Goal: Task Accomplishment & Management: Use online tool/utility

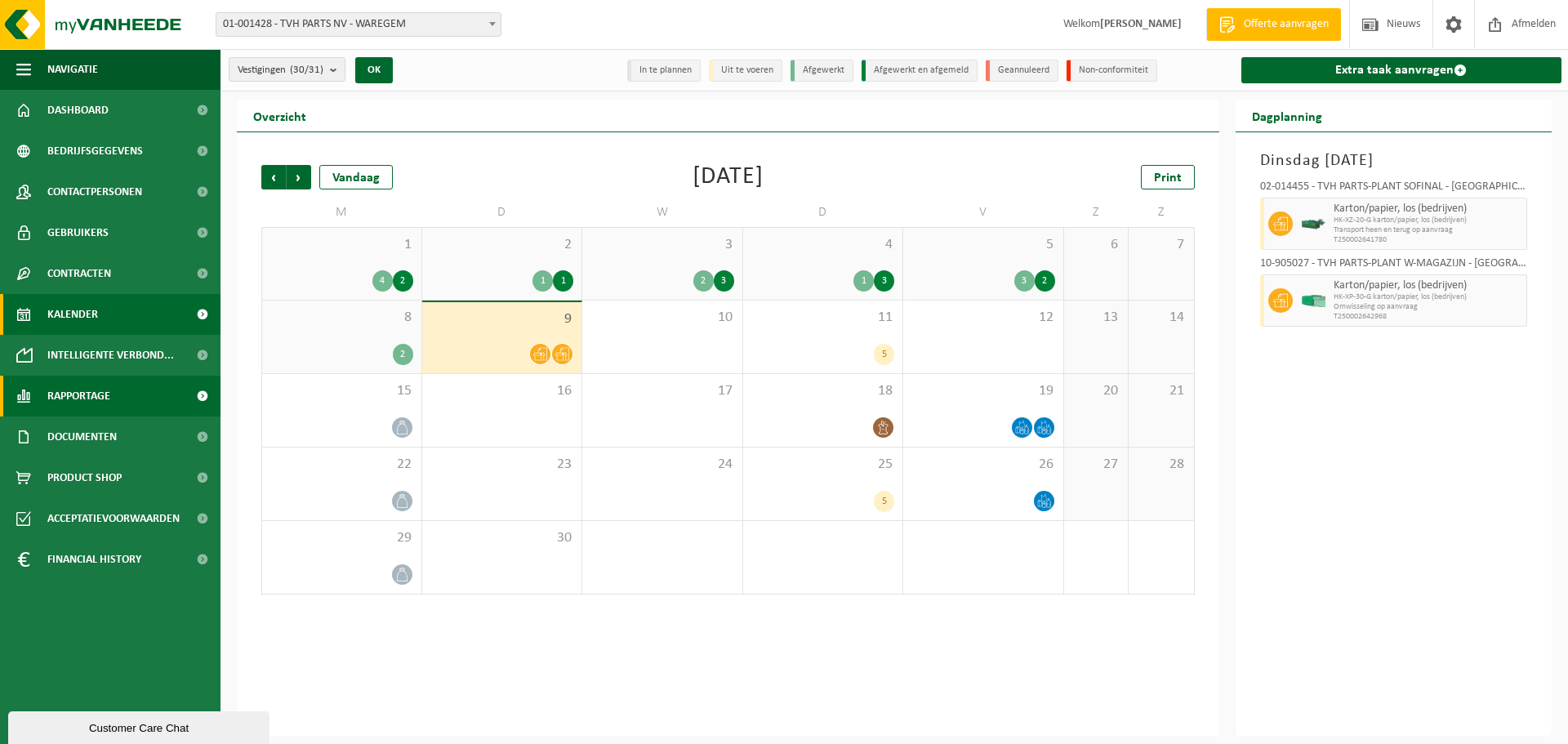
click at [152, 396] on link "Rapportage" at bounding box center [110, 396] width 220 height 40
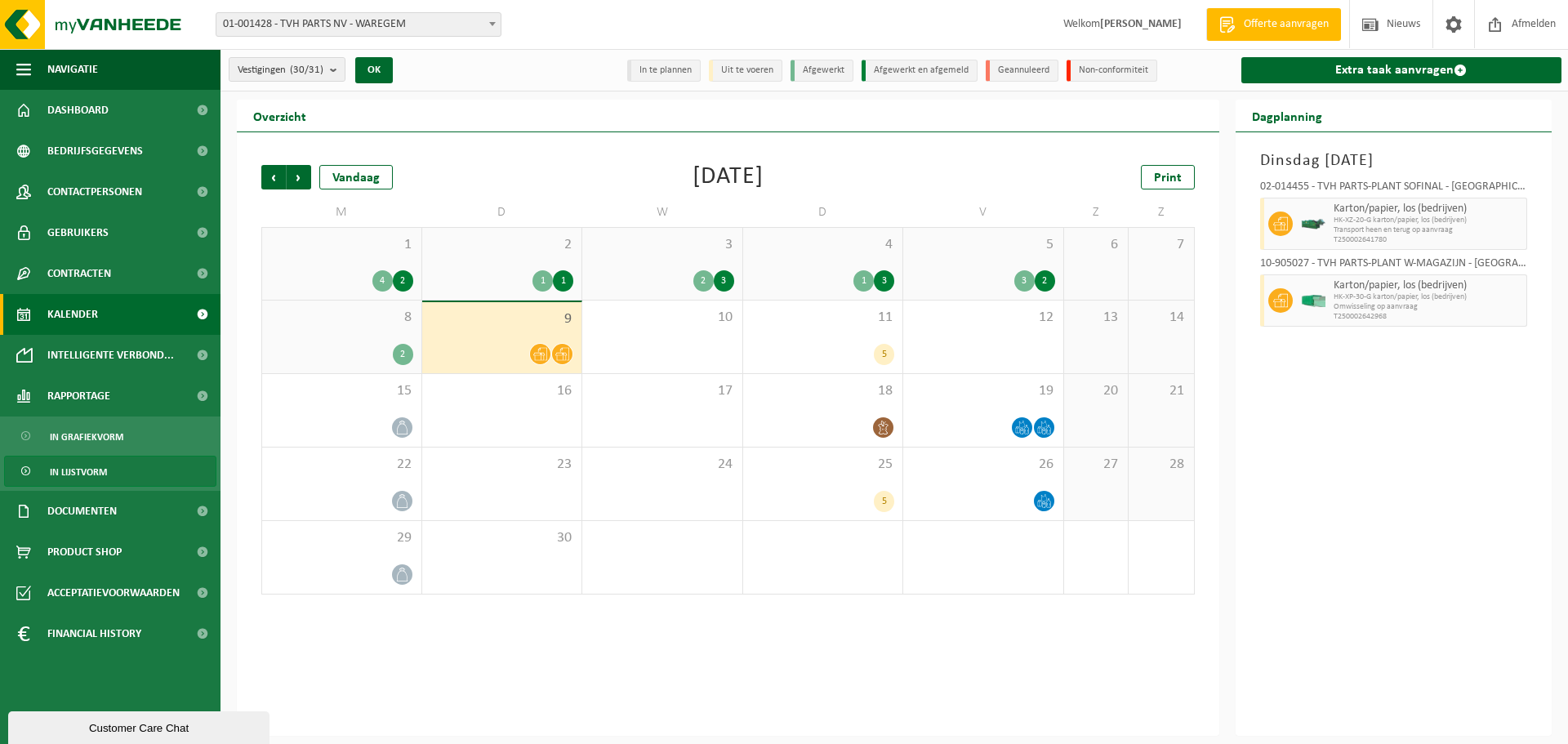
click at [86, 474] on span "In lijstvorm" at bounding box center [78, 472] width 57 height 31
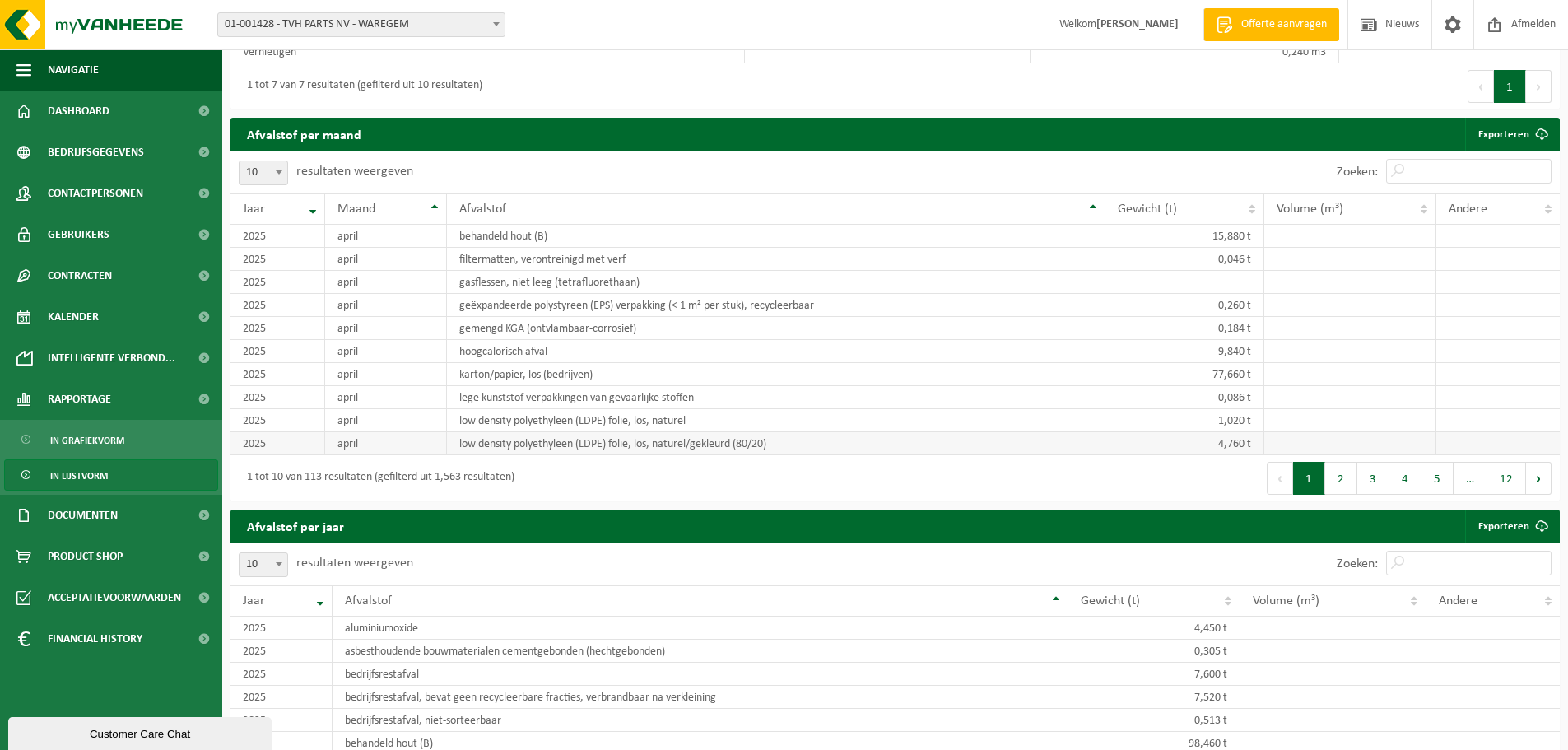
scroll to position [1234, 0]
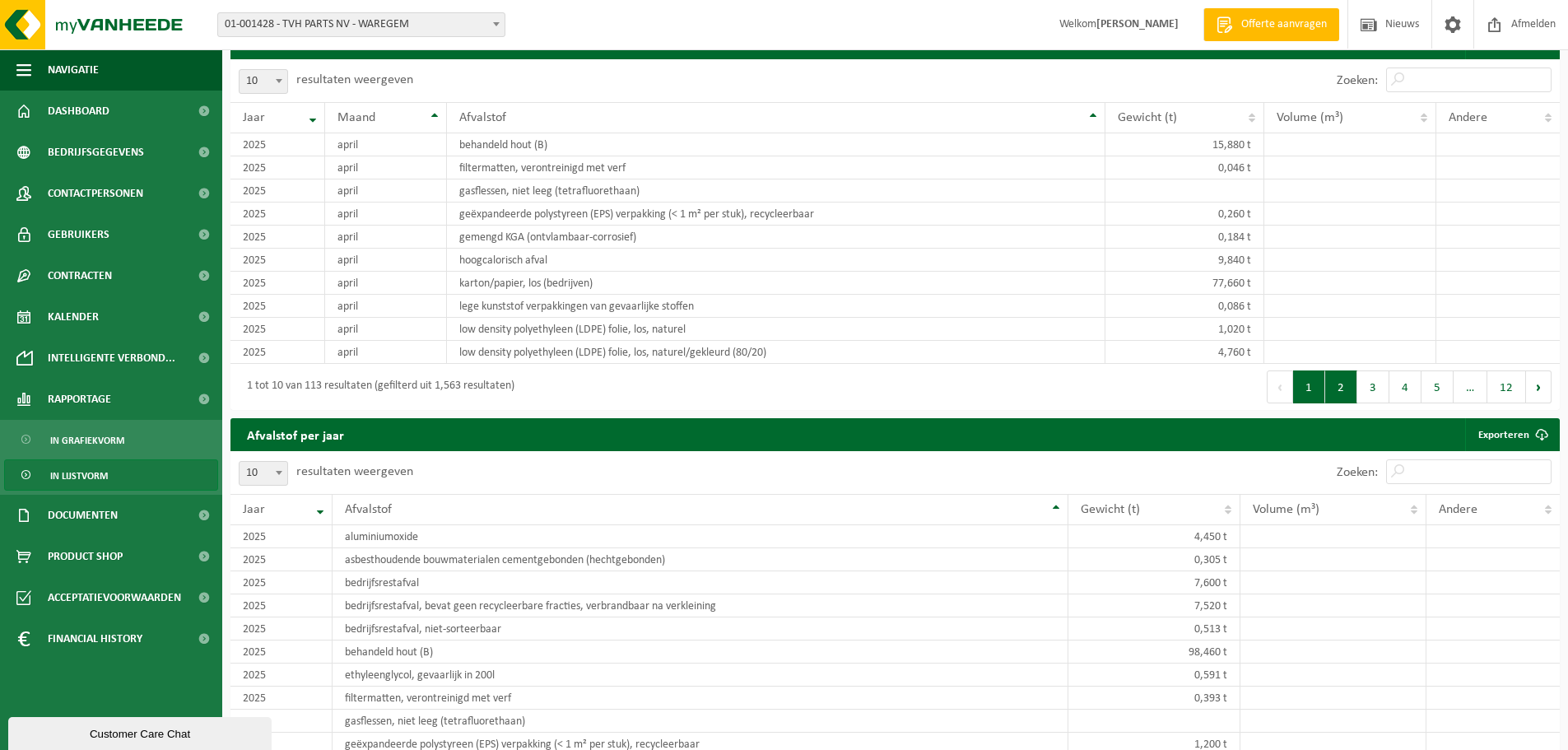
click at [1337, 392] on button "2" at bounding box center [1341, 387] width 32 height 33
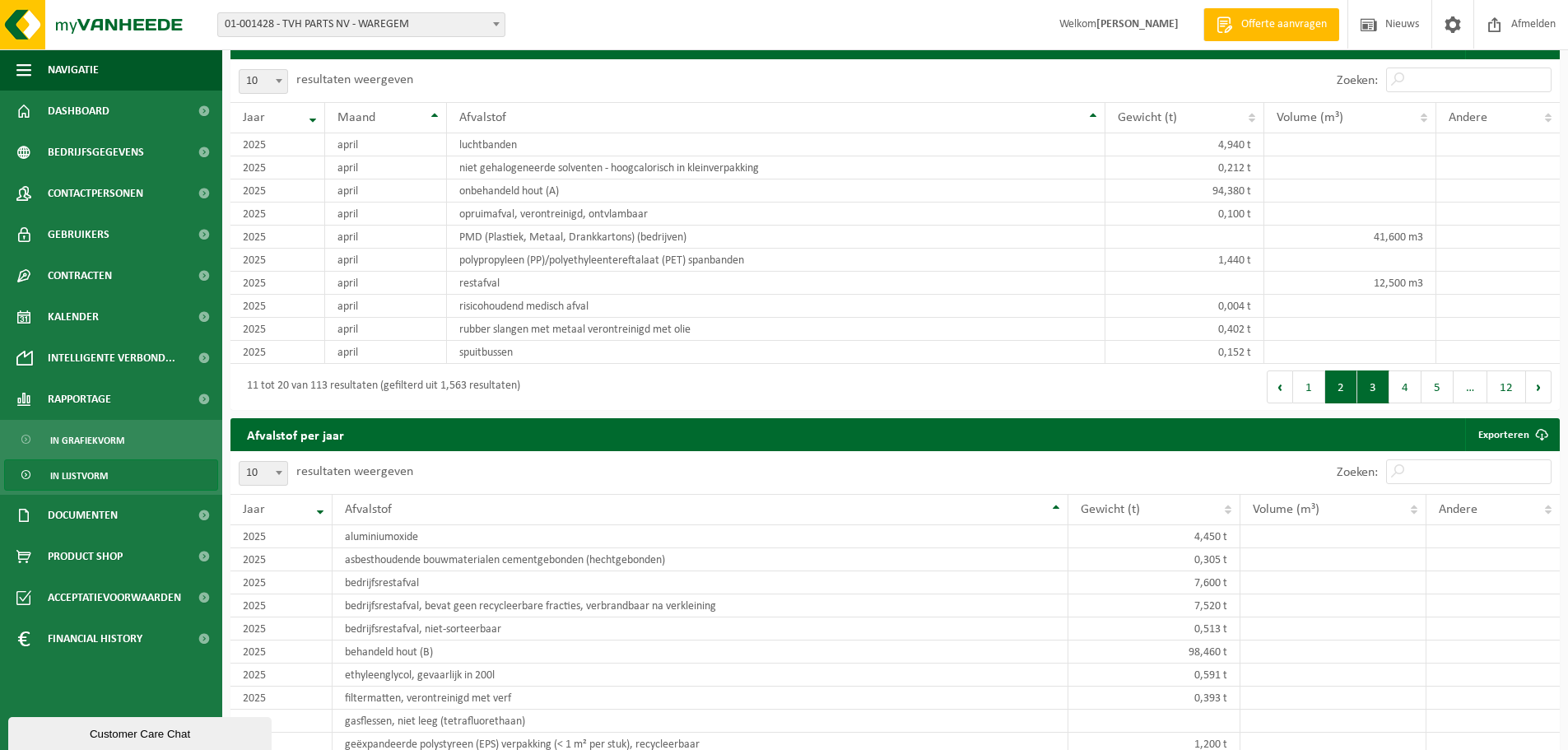
click at [1385, 392] on button "3" at bounding box center [1374, 387] width 32 height 33
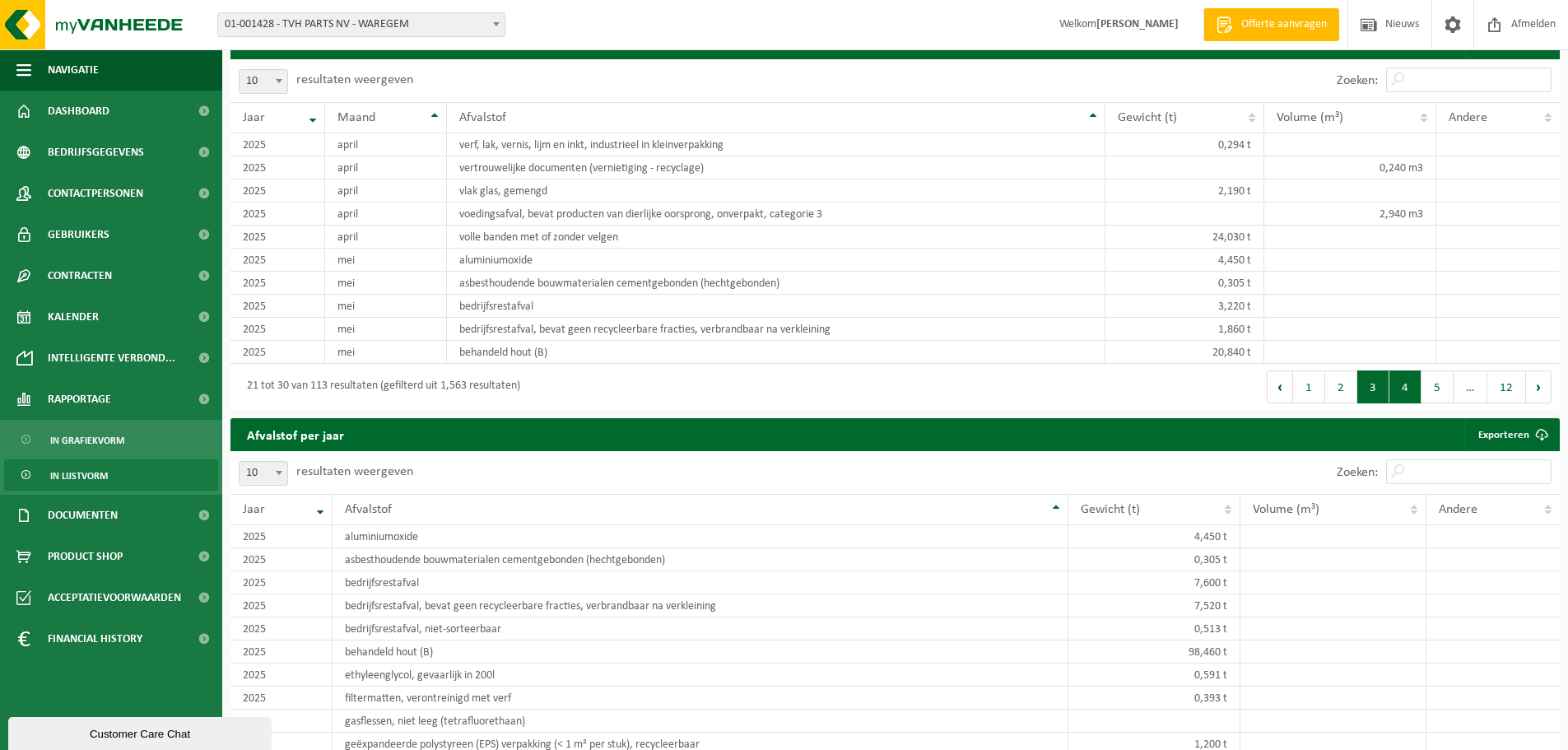
click at [1399, 392] on button "4" at bounding box center [1406, 387] width 32 height 33
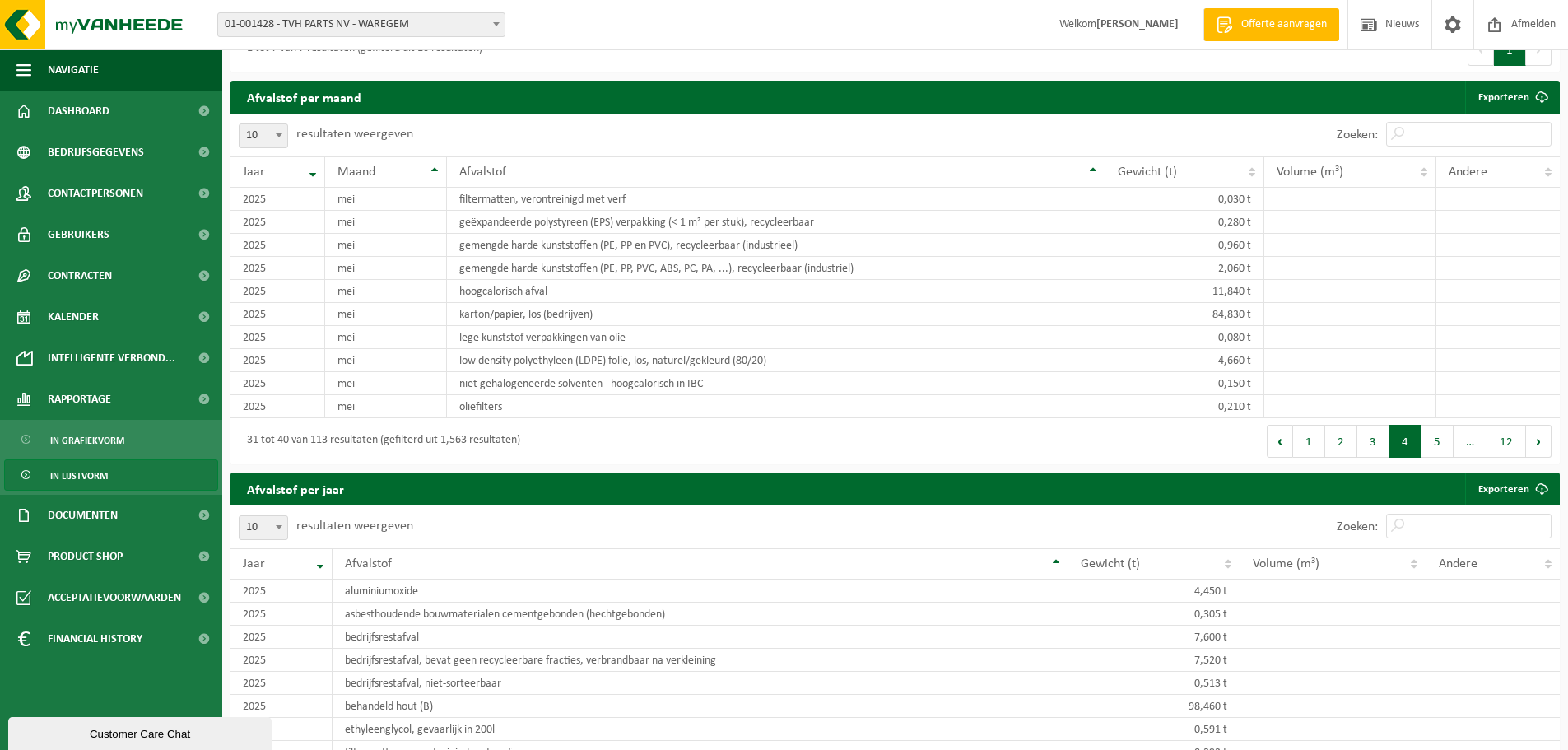
scroll to position [1153, 0]
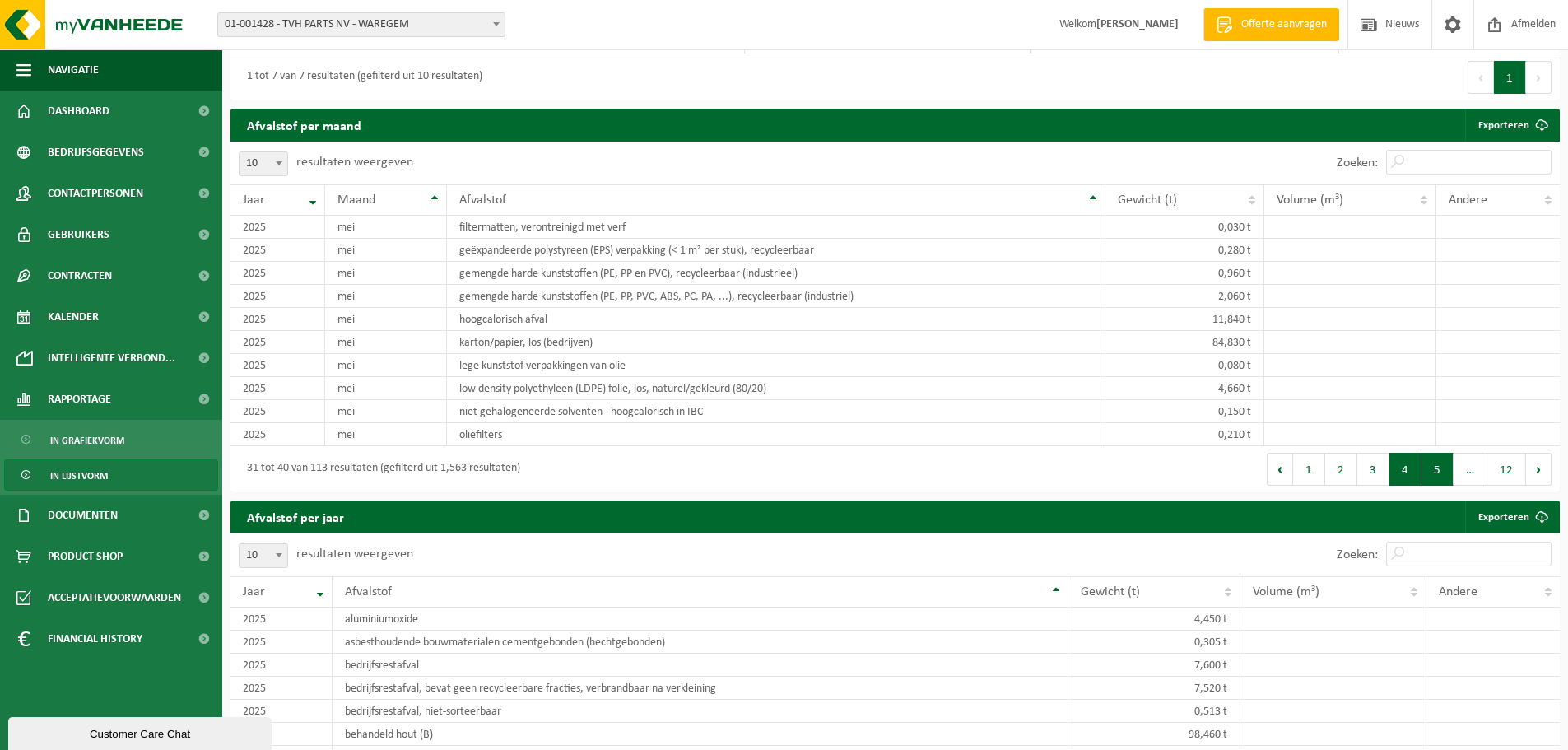
click at [1443, 477] on button "5" at bounding box center [1437, 469] width 32 height 33
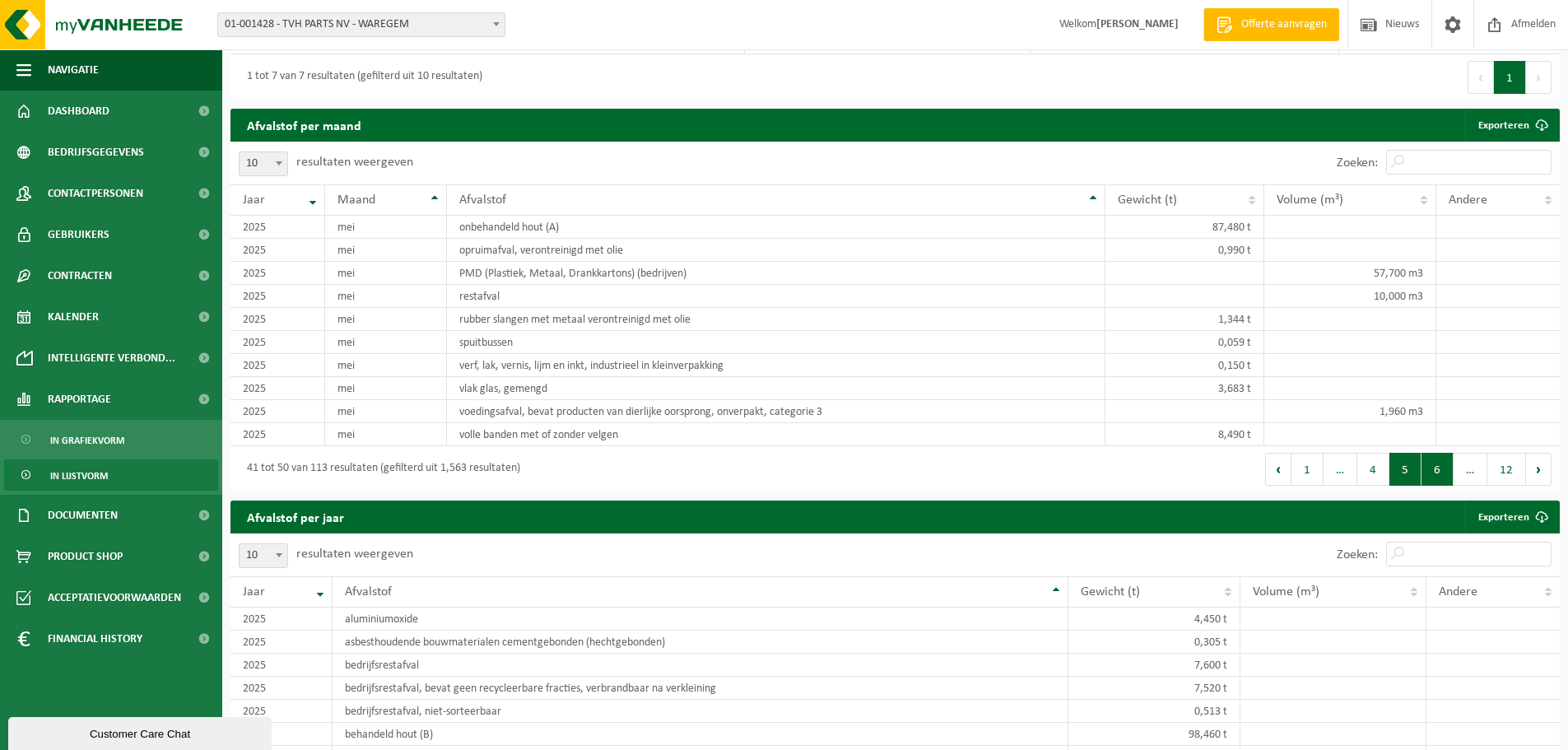
click at [1426, 466] on button "6" at bounding box center [1437, 469] width 32 height 33
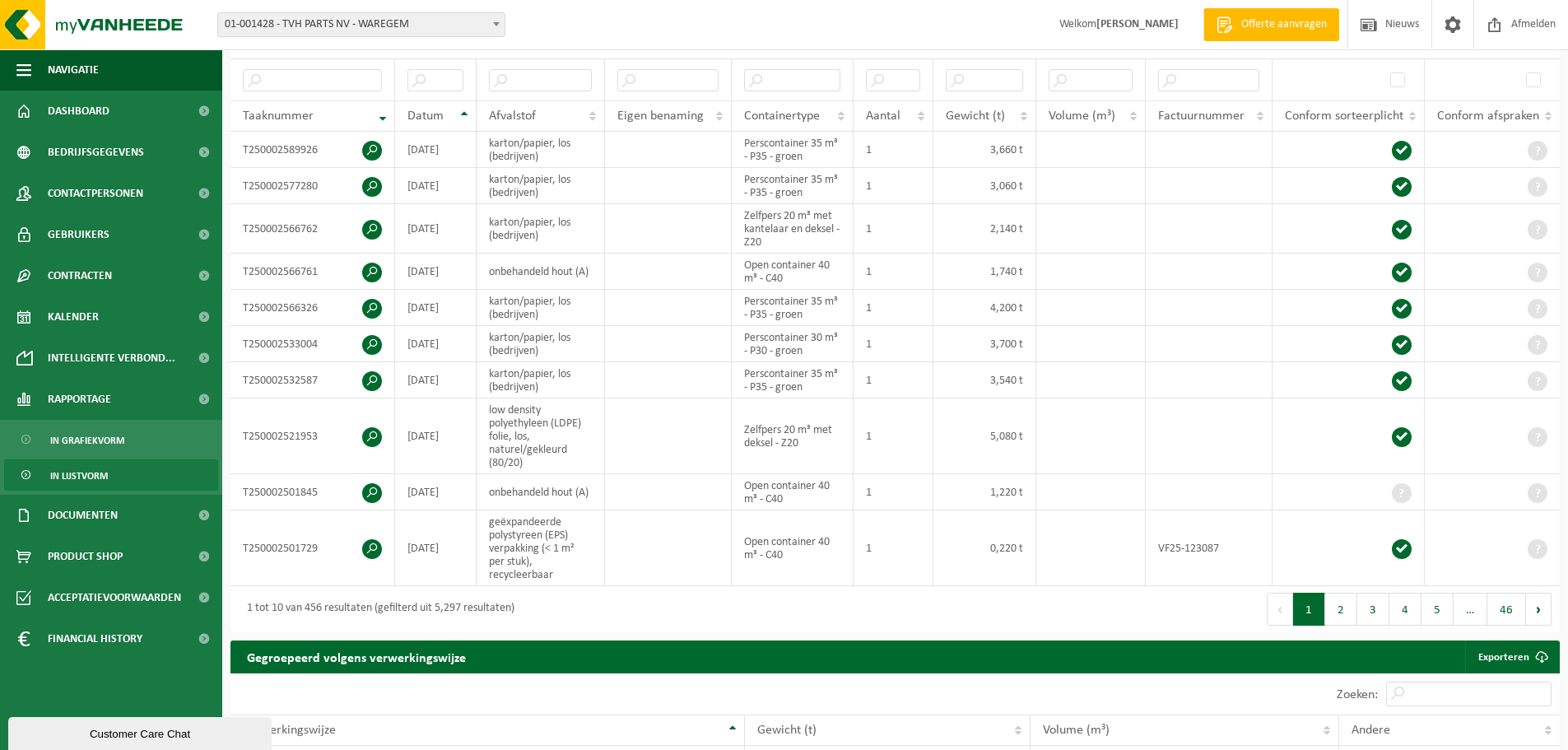
scroll to position [247, 0]
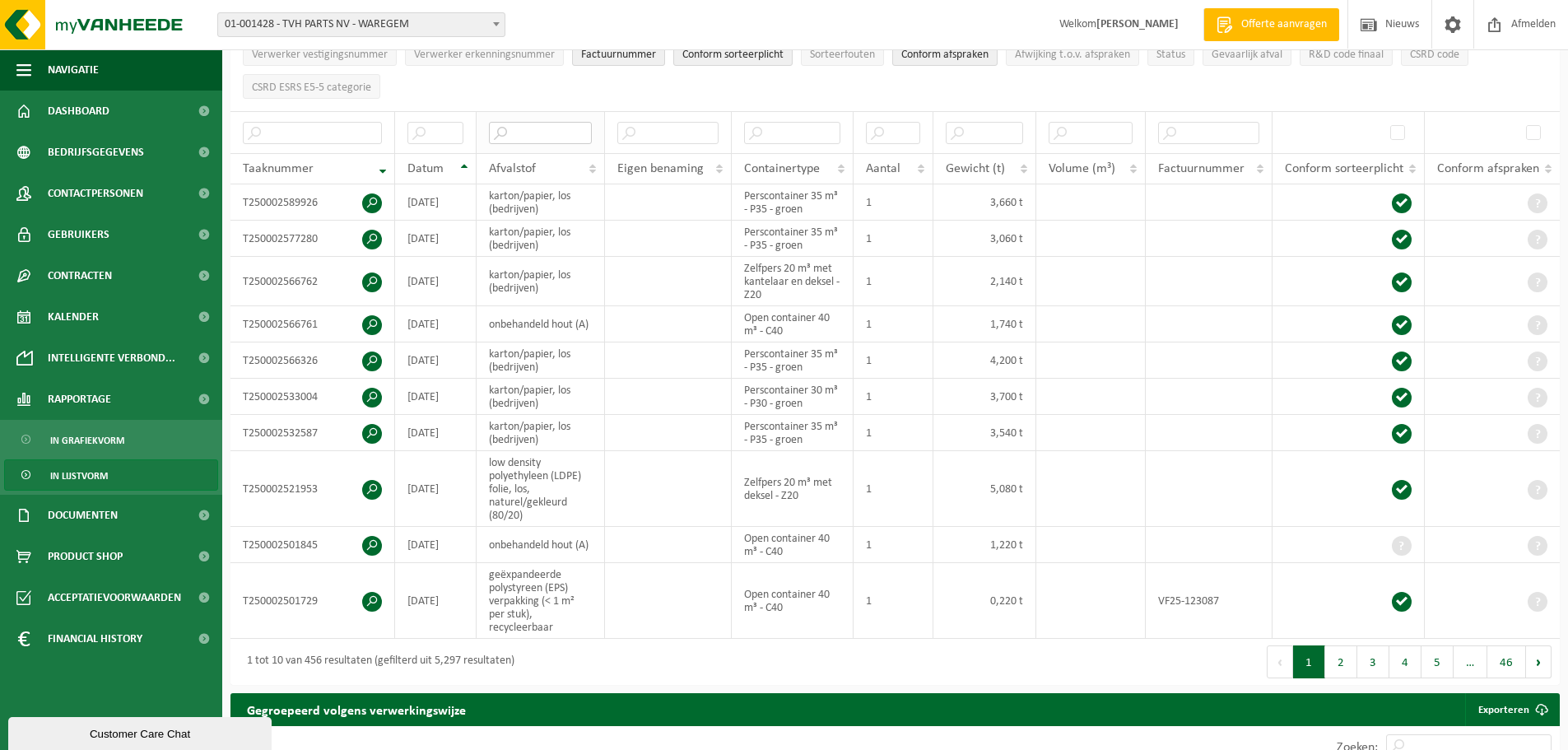
click at [530, 130] on input "text" at bounding box center [540, 133] width 103 height 22
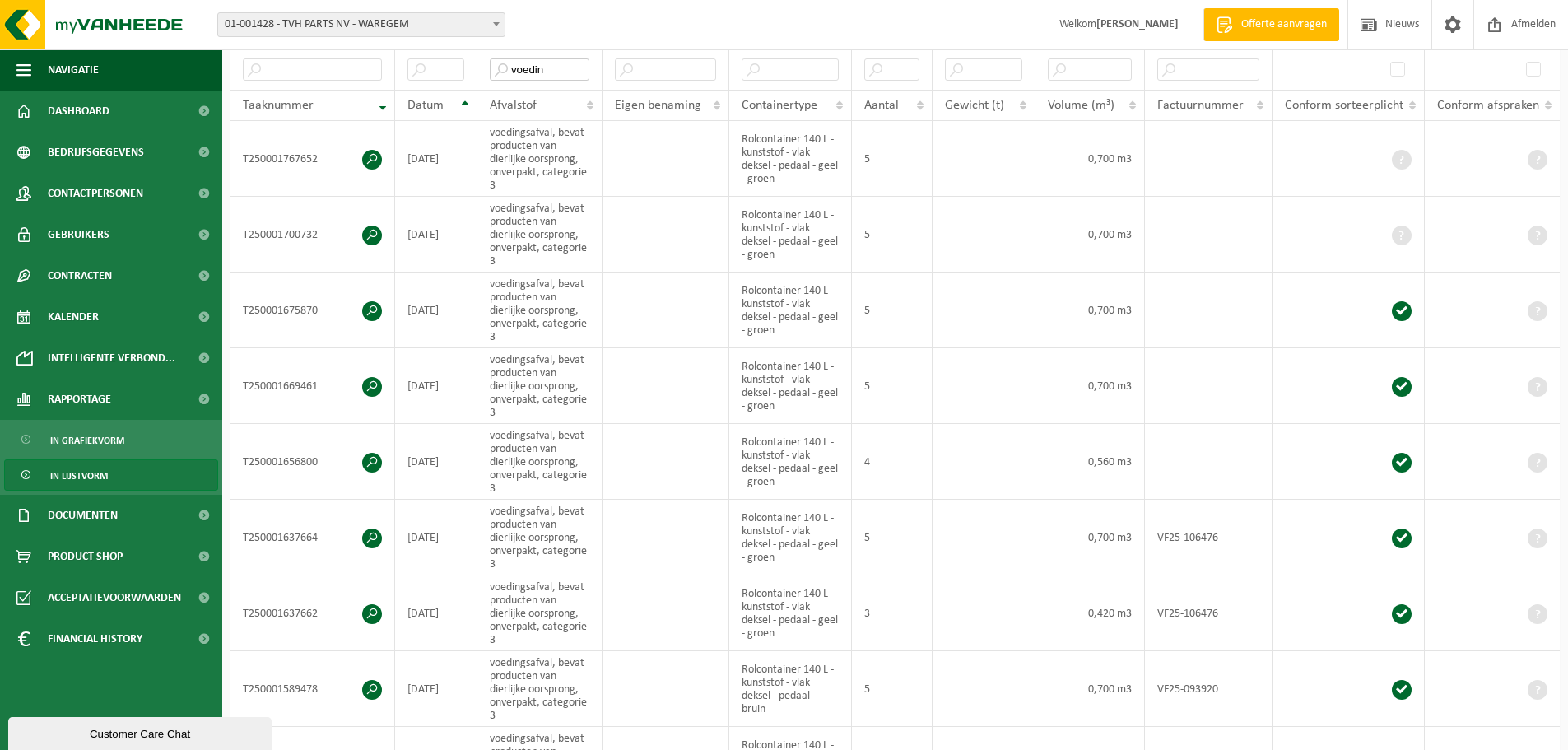
scroll to position [0, 0]
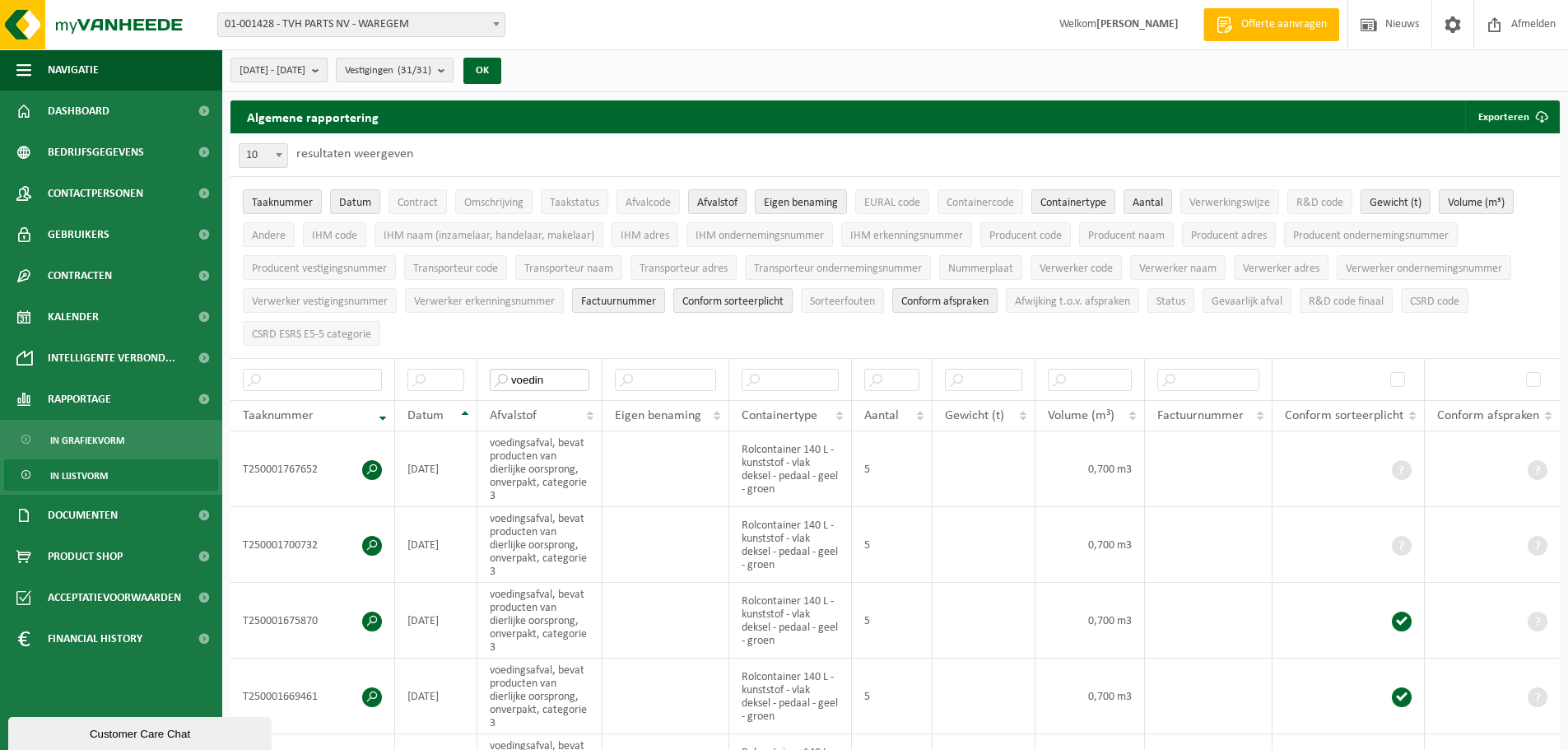
type input "voedin"
click at [328, 65] on button "2025-04-01 - 2025-09-09" at bounding box center [279, 69] width 97 height 25
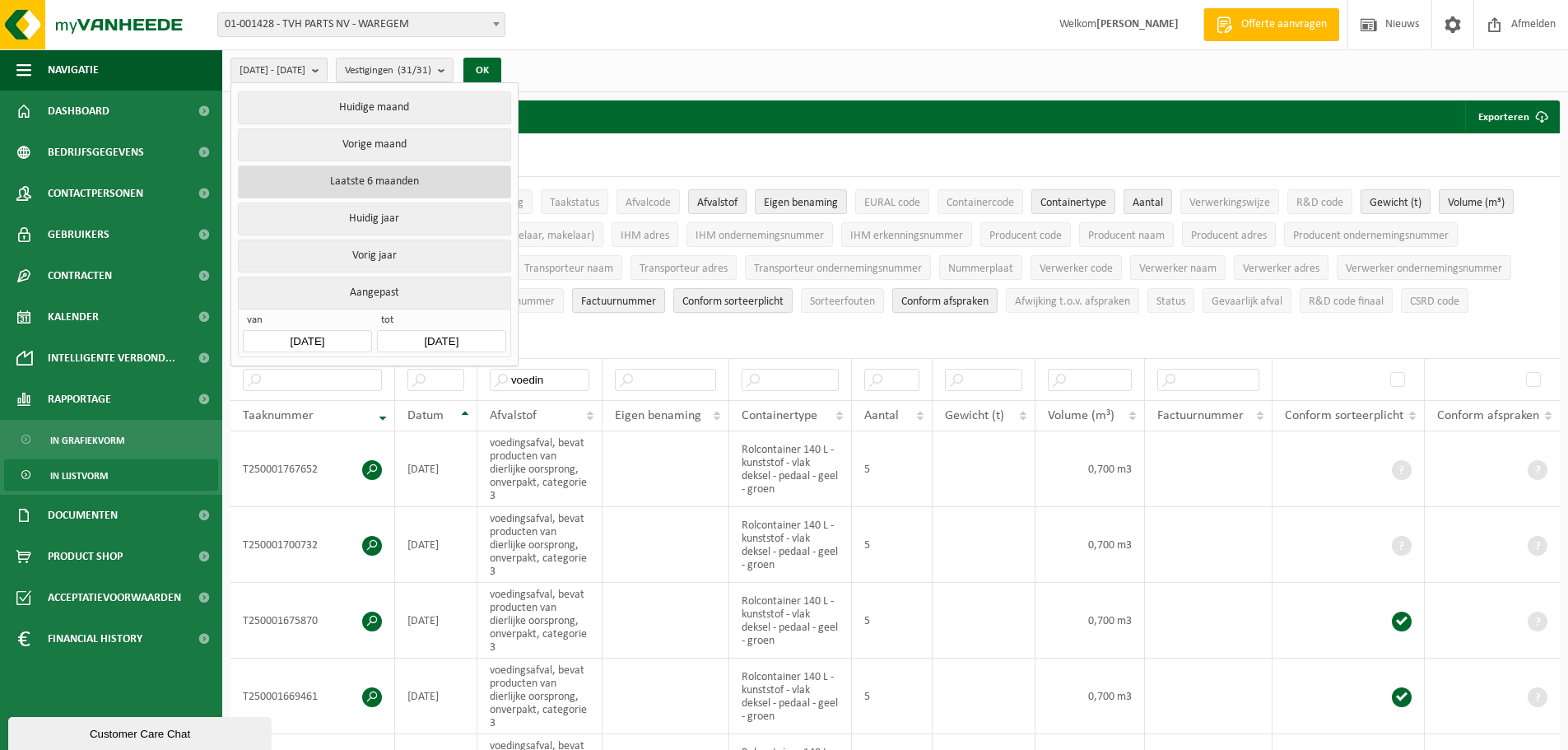
click at [418, 187] on button "Laatste 6 maanden" at bounding box center [374, 182] width 272 height 33
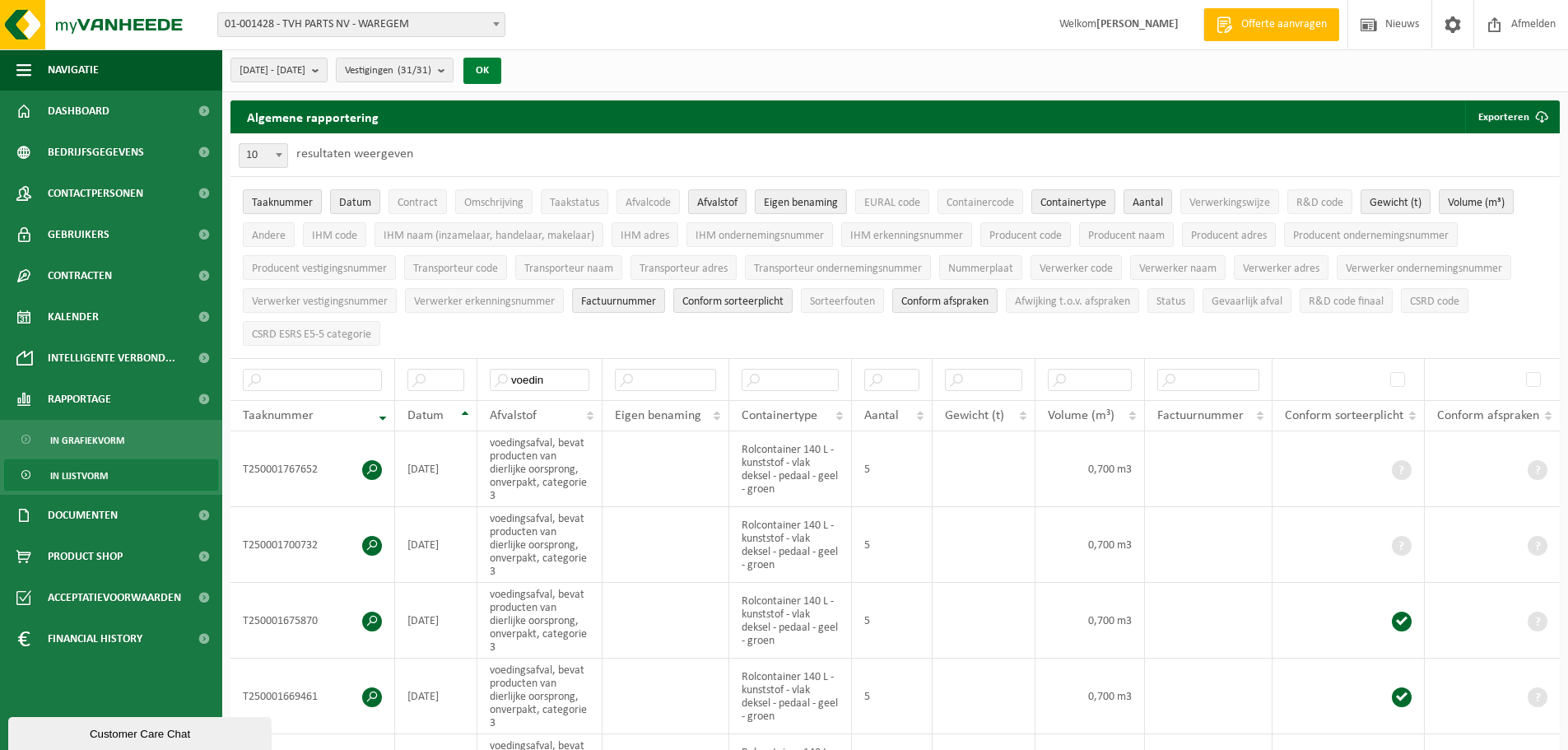
click at [501, 71] on button "OK" at bounding box center [482, 70] width 38 height 26
click at [1506, 124] on button "Exporteren" at bounding box center [1512, 117] width 93 height 33
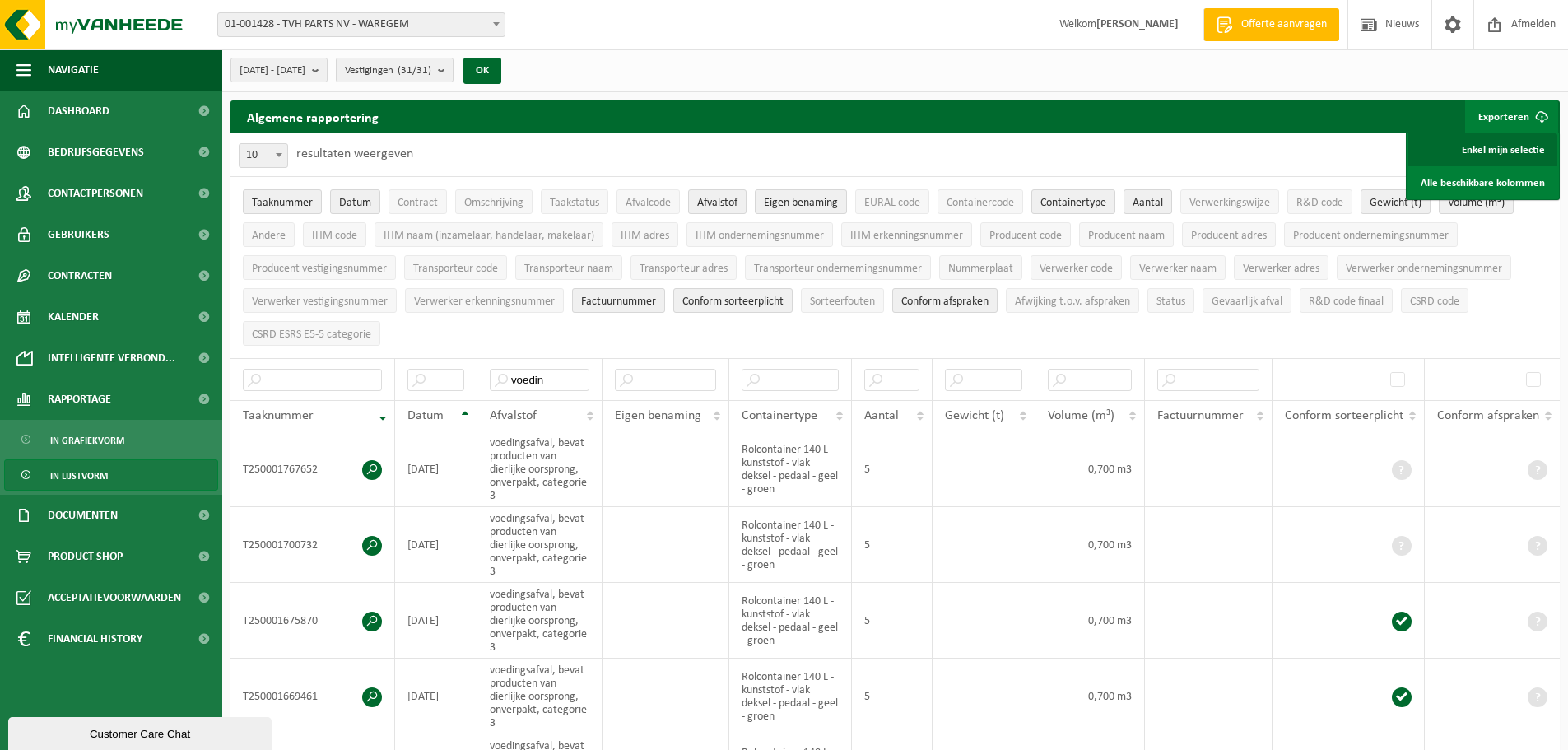
click at [1493, 145] on link "Enkel mijn selectie" at bounding box center [1483, 150] width 149 height 33
